Goal: Information Seeking & Learning: Learn about a topic

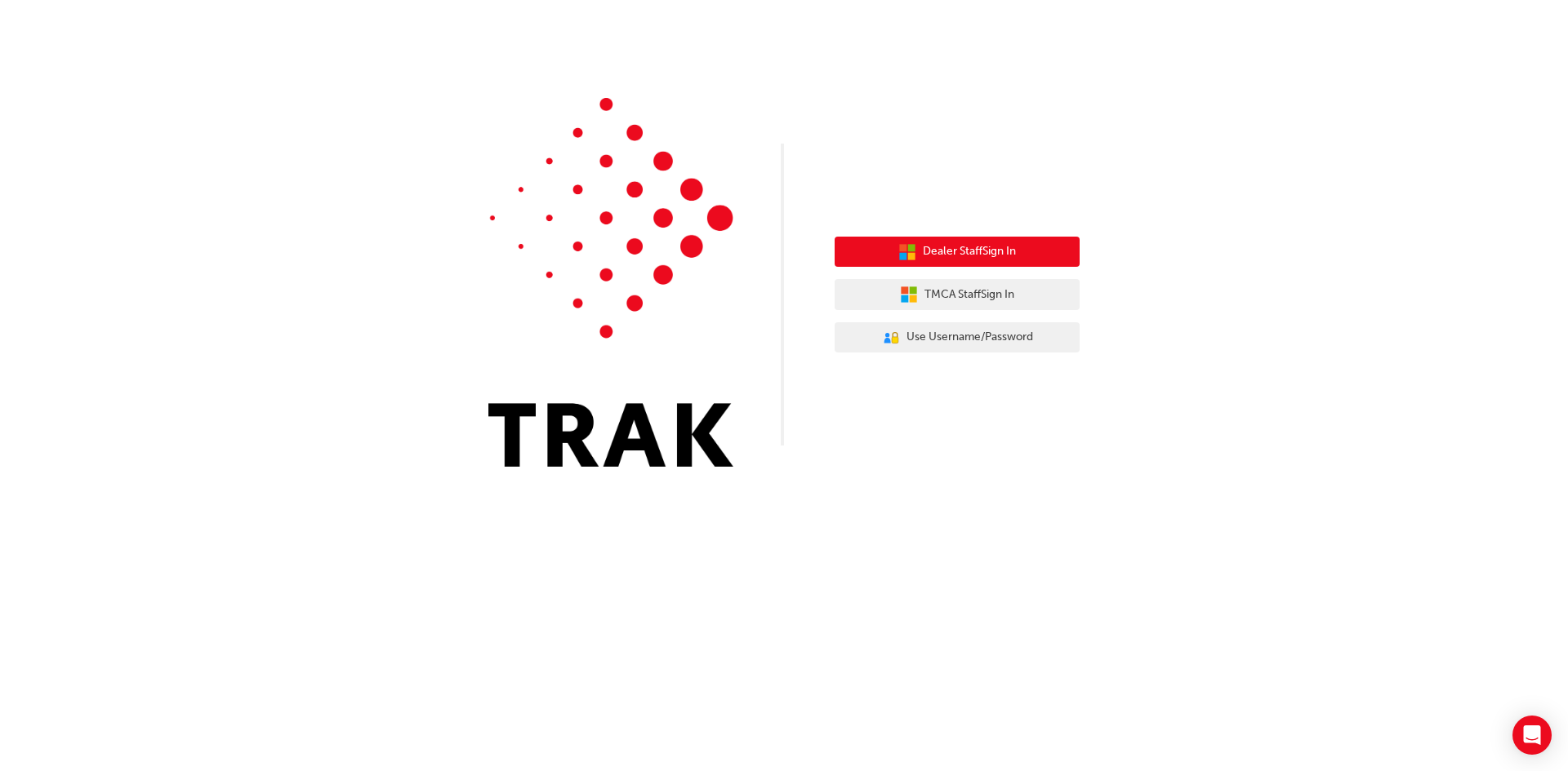
click at [976, 253] on span "Dealer Staff Sign In" at bounding box center [970, 251] width 93 height 18
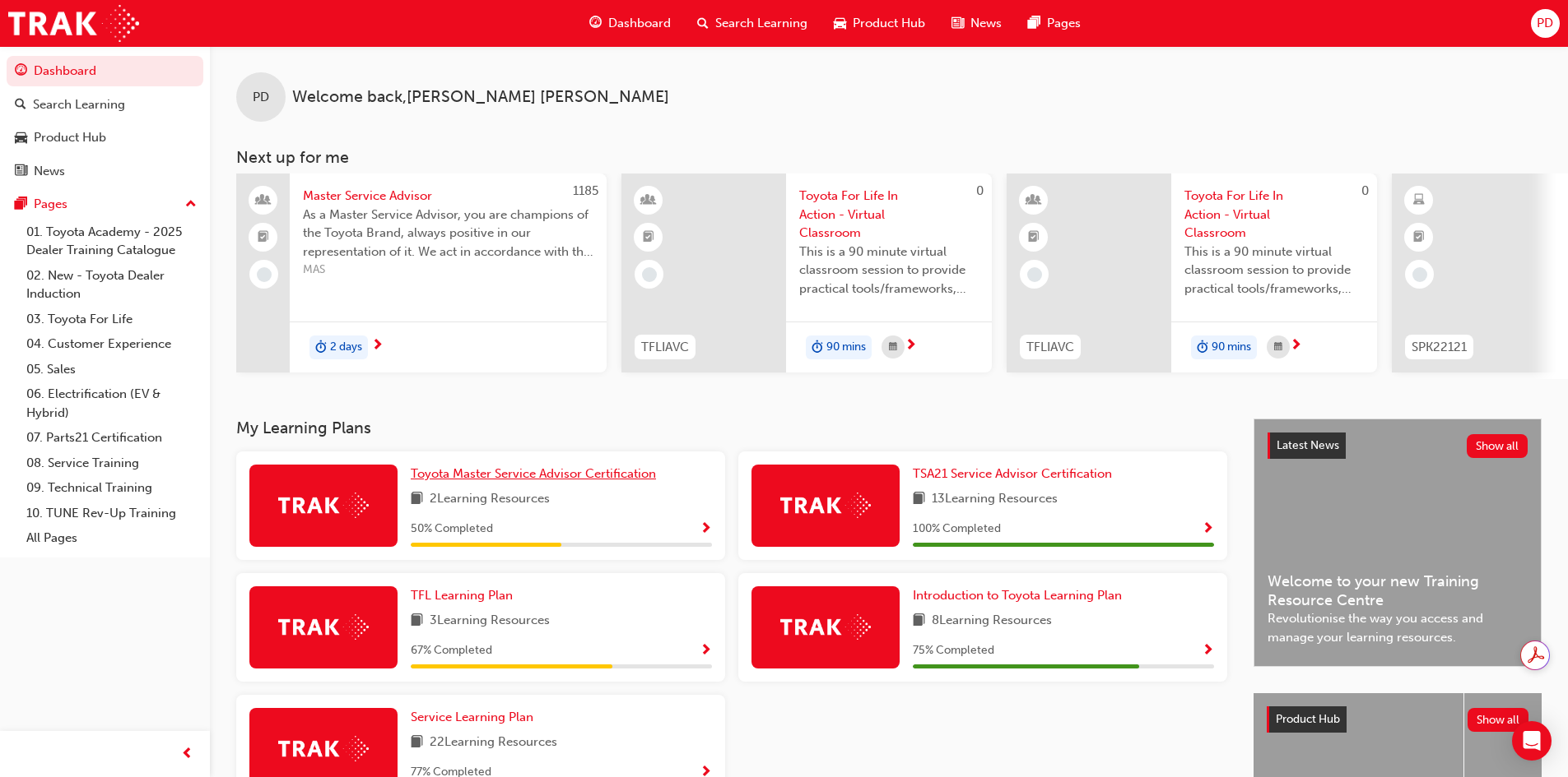
click at [540, 483] on link "Toyota Master Service Advisor Certification" at bounding box center [536, 474] width 252 height 19
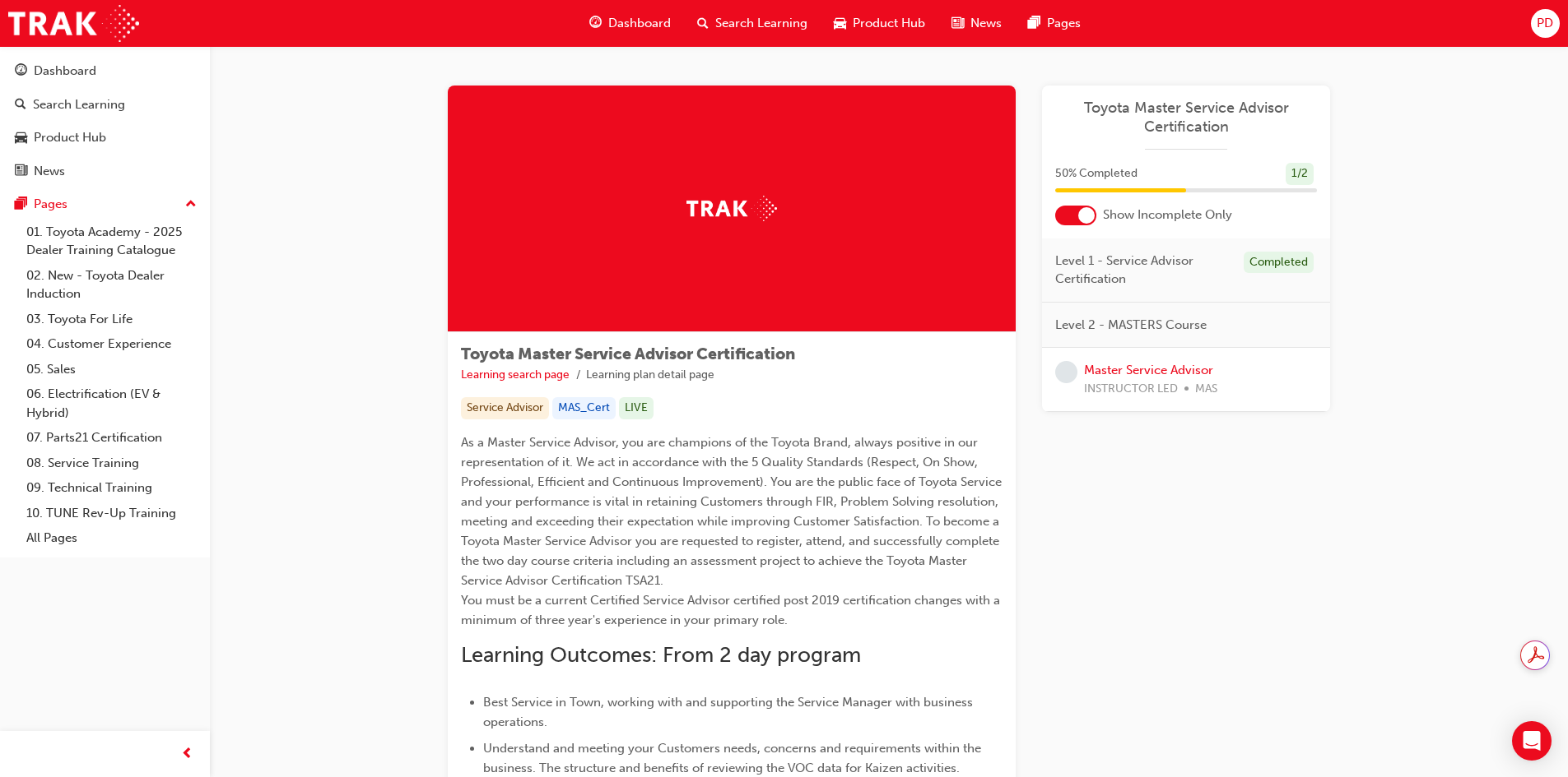
click at [1124, 263] on span "Level 1 - Service Advisor Certification" at bounding box center [1142, 270] width 175 height 37
drag, startPoint x: 1119, startPoint y: 253, endPoint x: 1227, endPoint y: 246, distance: 108.2
click at [1118, 252] on span "Level 1 - Service Advisor Certification" at bounding box center [1142, 270] width 175 height 37
click at [1152, 272] on span "Level 1 - Service Advisor Certification" at bounding box center [1142, 270] width 175 height 37
click at [1267, 260] on div "Completed" at bounding box center [1277, 262] width 69 height 23
